Goal: Task Accomplishment & Management: Complete application form

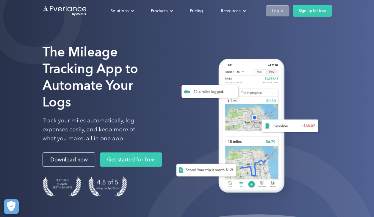
click at [282, 10] on div "Login" at bounding box center [277, 10] width 11 height 7
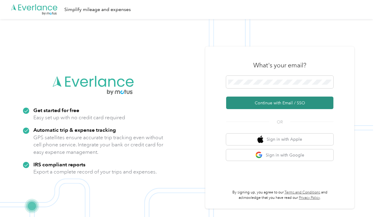
click at [257, 102] on button "Continue with Email / SSO" at bounding box center [279, 102] width 107 height 12
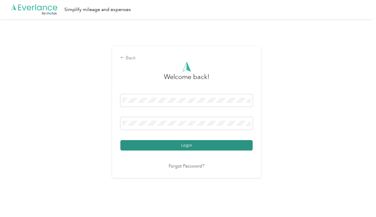
click at [198, 143] on button "Login" at bounding box center [186, 145] width 132 height 10
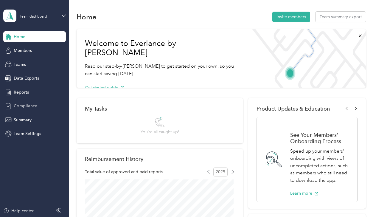
click at [27, 104] on span "Compliance" at bounding box center [26, 106] width 24 height 6
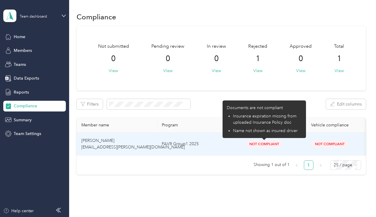
click at [265, 142] on span "Not Compliant" at bounding box center [264, 143] width 36 height 7
click at [265, 141] on span "Not Compliant" at bounding box center [264, 143] width 36 height 7
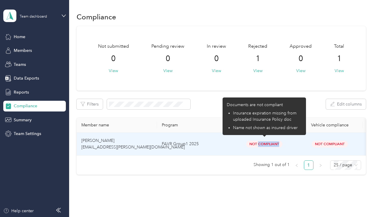
drag, startPoint x: 265, startPoint y: 141, endPoint x: 267, endPoint y: 144, distance: 3.4
click at [267, 144] on span "Not Compliant" at bounding box center [264, 143] width 36 height 7
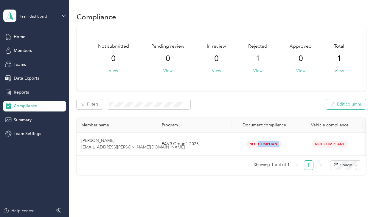
click at [330, 104] on icon "button" at bounding box center [332, 104] width 4 height 4
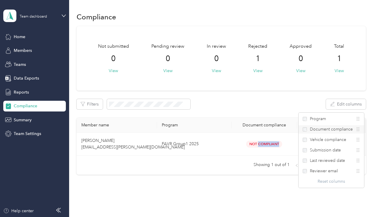
click at [330, 128] on span "Document compliance" at bounding box center [330, 129] width 43 height 6
click at [332, 140] on span "Vehicle compliance" at bounding box center [327, 139] width 36 height 6
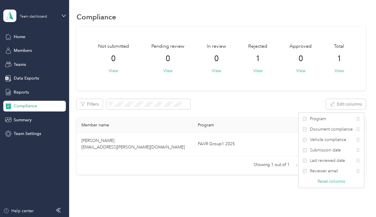
click at [232, 168] on ul "Showing 1 out of 1 1 25 / page" at bounding box center [218, 165] width 284 height 10
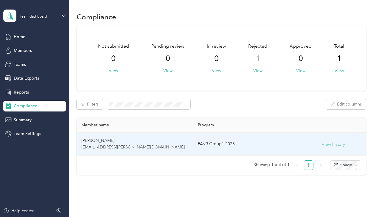
click at [332, 145] on button "View history" at bounding box center [332, 144] width 23 height 7
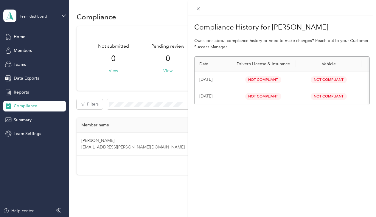
click at [264, 78] on span "Not Compliant" at bounding box center [263, 79] width 36 height 7
click at [20, 90] on div "Compliance History for [PERSON_NAME] Questions about compliance history or need…" at bounding box center [188, 108] width 376 height 217
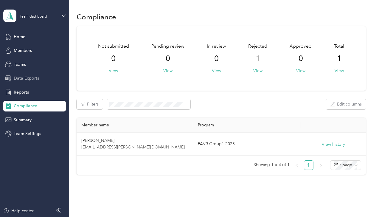
click at [25, 77] on span "Data Exports" at bounding box center [26, 78] width 25 height 6
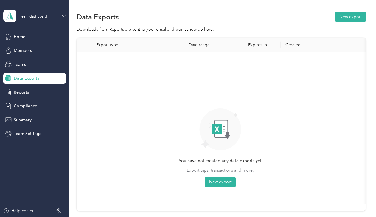
click at [64, 14] on icon at bounding box center [64, 16] width 4 height 4
click at [38, 62] on div "Personal dashboard" at bounding box center [27, 60] width 37 height 6
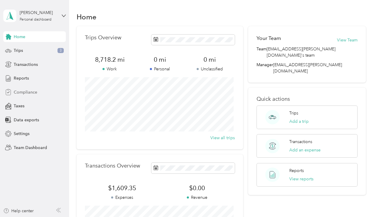
click at [28, 90] on span "Compliance" at bounding box center [26, 92] width 24 height 6
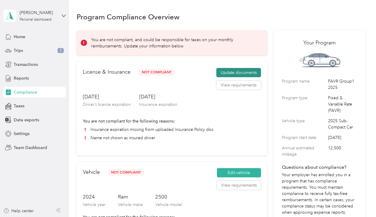
click at [235, 71] on button "Update documents" at bounding box center [238, 73] width 45 height 10
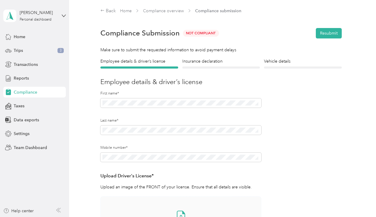
click at [182, 210] on icon at bounding box center [181, 216] width 12 height 12
click at [205, 140] on div "Last name*" at bounding box center [180, 131] width 160 height 27
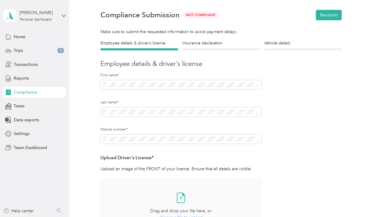
scroll to position [28, 0]
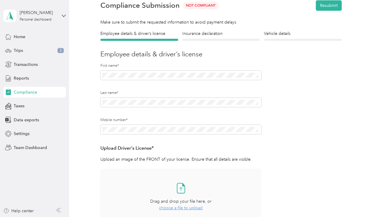
click at [185, 207] on span "choose a file to upload" at bounding box center [180, 207] width 43 height 5
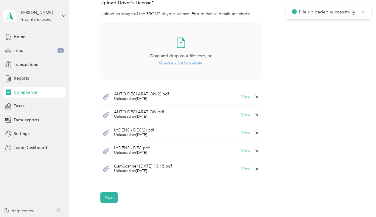
scroll to position [195, 0]
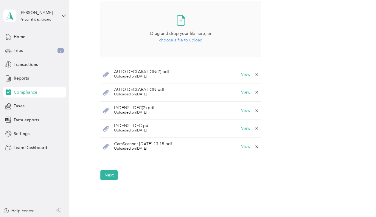
click at [255, 92] on icon at bounding box center [256, 92] width 3 height 3
click at [242, 96] on button "Yes" at bounding box center [241, 96] width 12 height 10
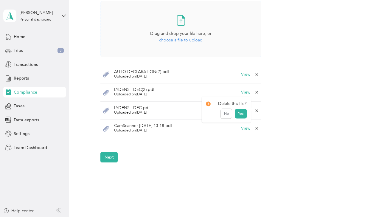
click at [255, 111] on icon at bounding box center [256, 110] width 5 height 5
click at [243, 113] on button "Yes" at bounding box center [241, 115] width 12 height 10
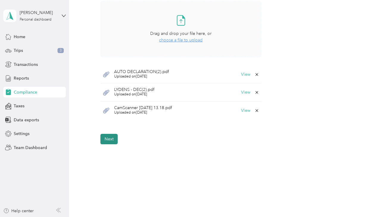
click at [107, 141] on button "Next" at bounding box center [108, 139] width 17 height 10
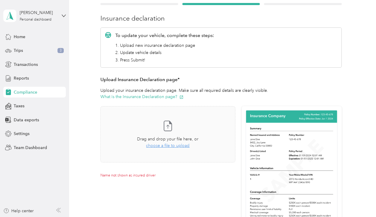
scroll to position [136, 0]
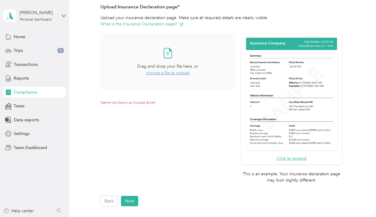
click at [171, 73] on span "choose a file to upload" at bounding box center [167, 72] width 43 height 5
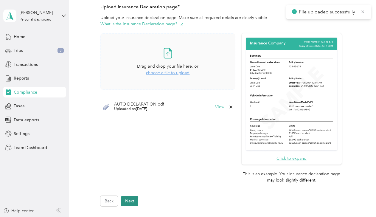
click at [130, 201] on button "Next" at bounding box center [129, 201] width 17 height 10
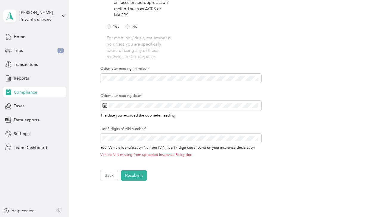
scroll to position [166, 0]
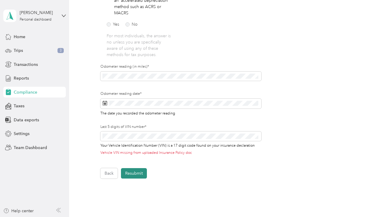
click at [137, 174] on button "Resubmit" at bounding box center [134, 173] width 26 height 10
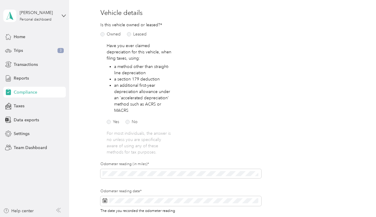
scroll to position [7, 0]
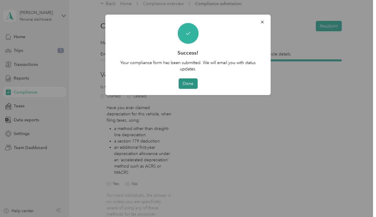
click at [189, 84] on button "Done" at bounding box center [187, 83] width 19 height 10
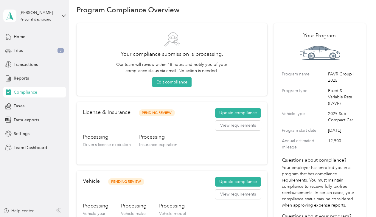
scroll to position [26, 0]
